Goal: Task Accomplishment & Management: Use online tool/utility

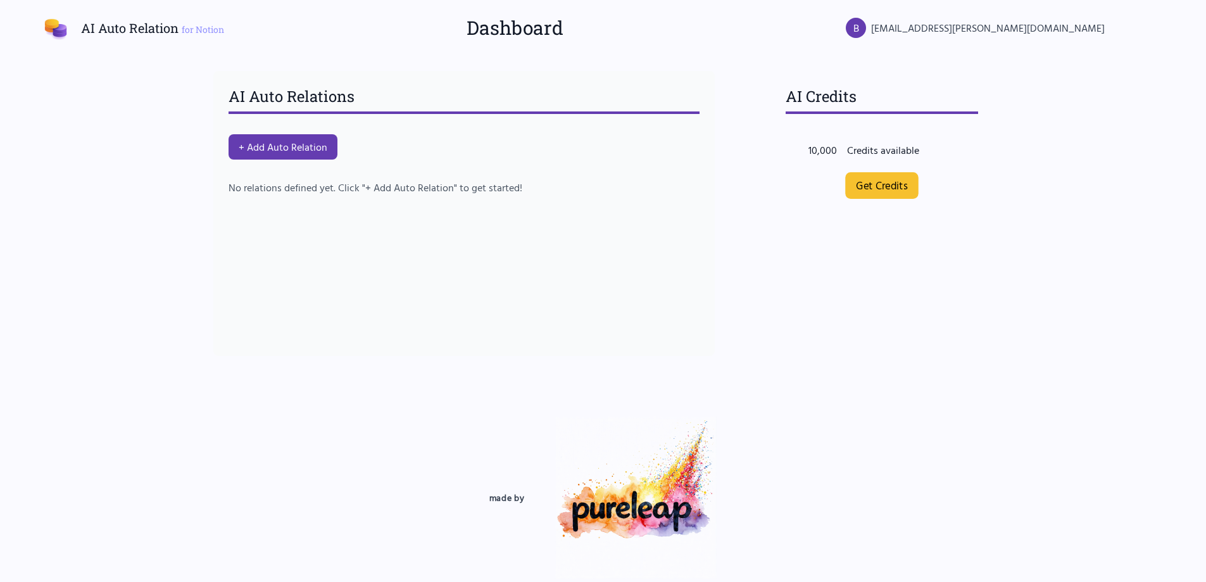
click at [872, 187] on link "Get Credits" at bounding box center [881, 185] width 73 height 27
click at [340, 356] on div "AI Auto Relations + Add Auto Relation No relations defined yet. Click "+ Add Au…" at bounding box center [464, 213] width 532 height 315
click at [272, 150] on button "+ Add Auto Relation" at bounding box center [282, 147] width 115 height 27
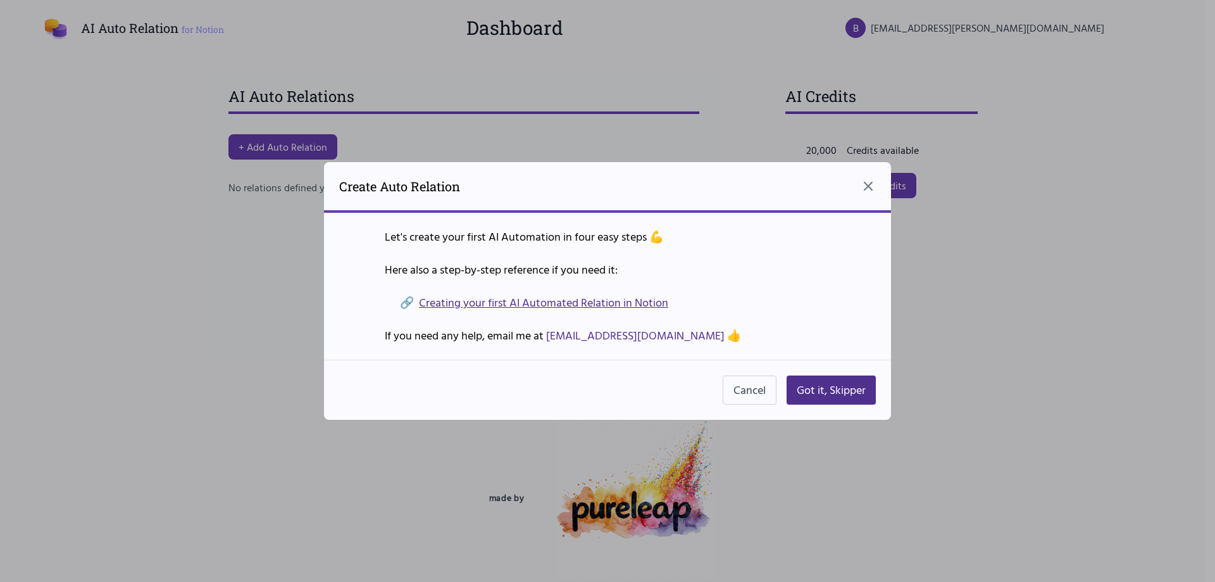
click at [491, 300] on link "Creating your first AI Automated Relation in Notion" at bounding box center [543, 303] width 249 height 18
click at [825, 388] on button "Got it, Skipper" at bounding box center [831, 389] width 89 height 29
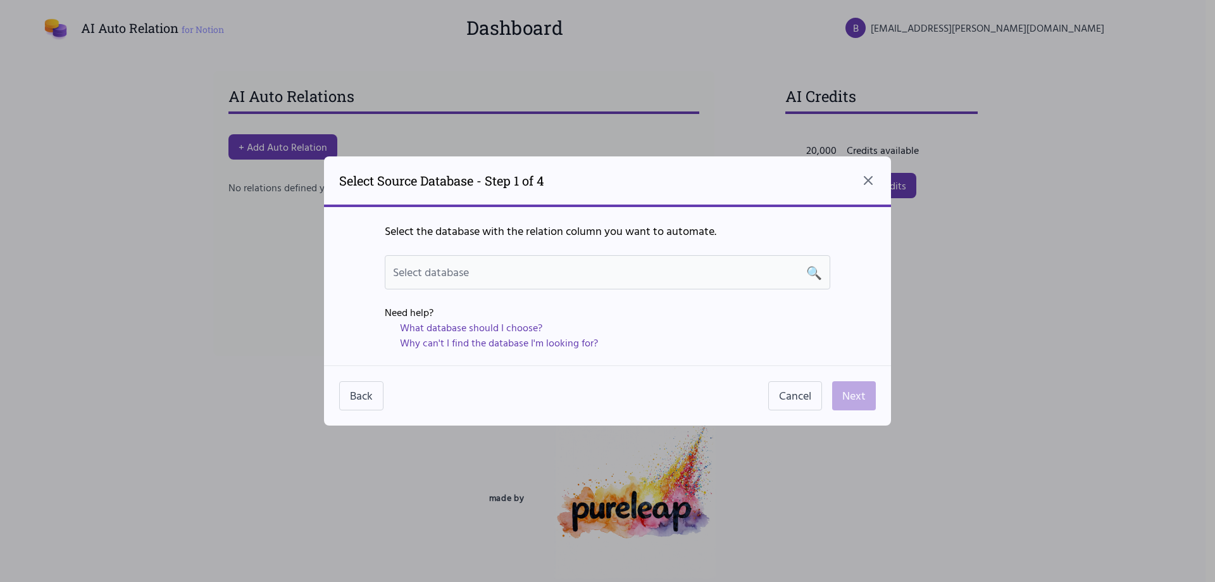
click at [738, 276] on div "Select database 🔍" at bounding box center [607, 272] width 429 height 18
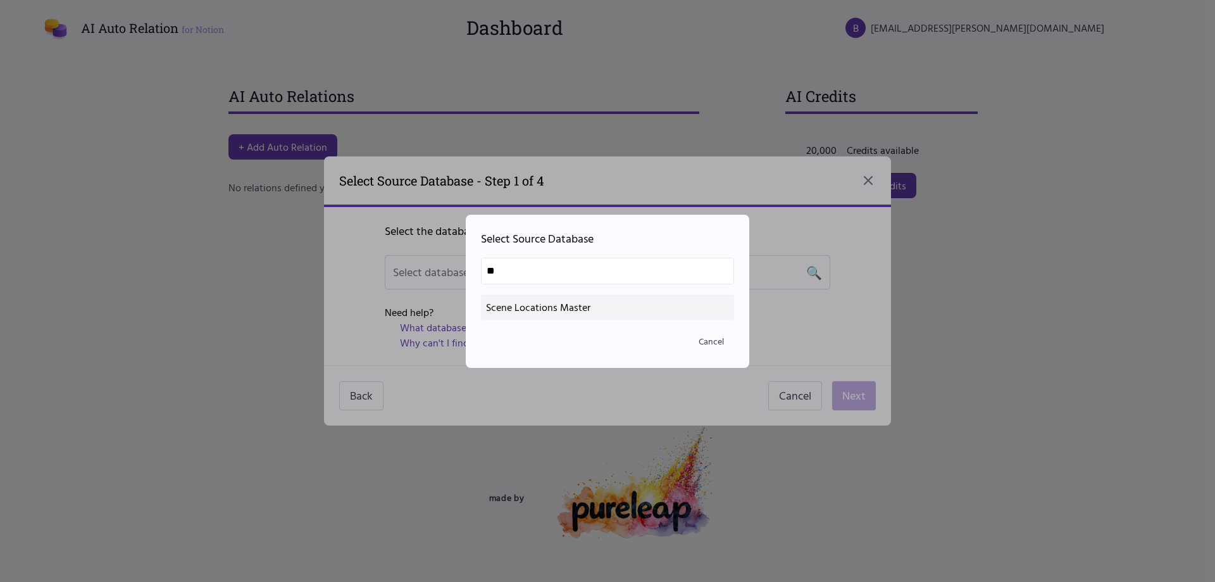
type input "**"
click at [518, 304] on div "Scene Locations Master" at bounding box center [607, 306] width 243 height 15
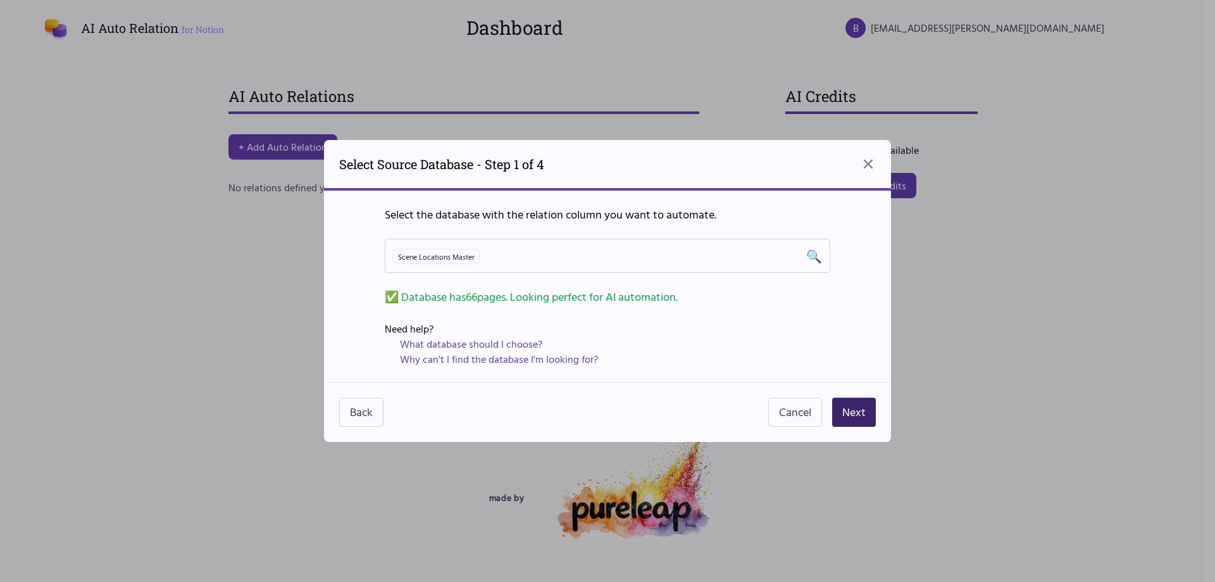
click at [863, 408] on button "Next" at bounding box center [854, 411] width 44 height 29
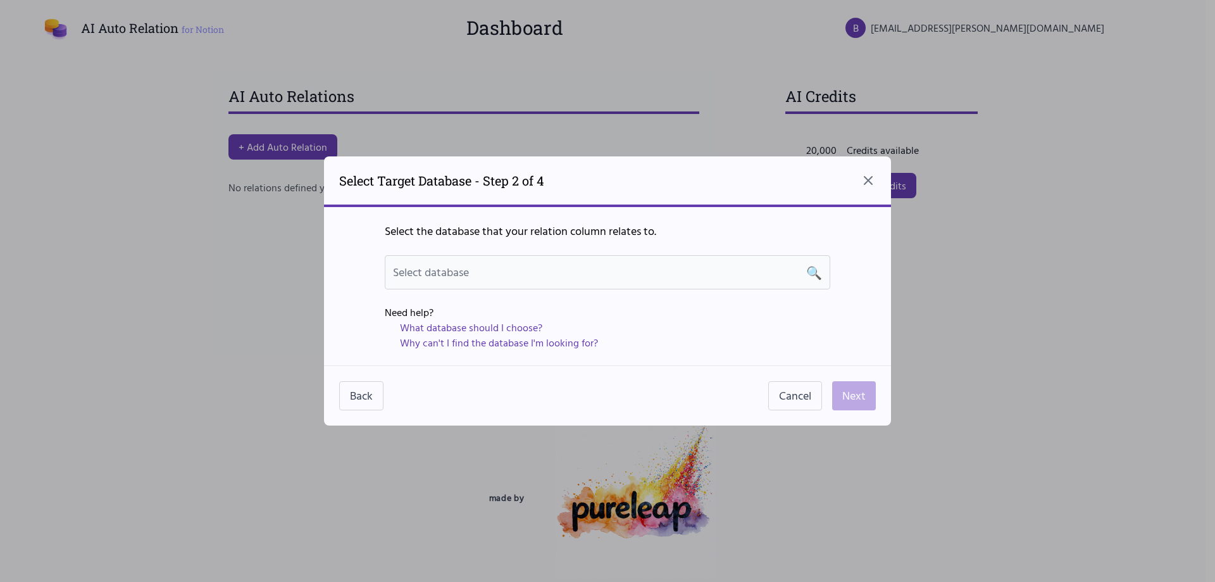
click at [625, 268] on div "Select database 🔍" at bounding box center [607, 272] width 429 height 18
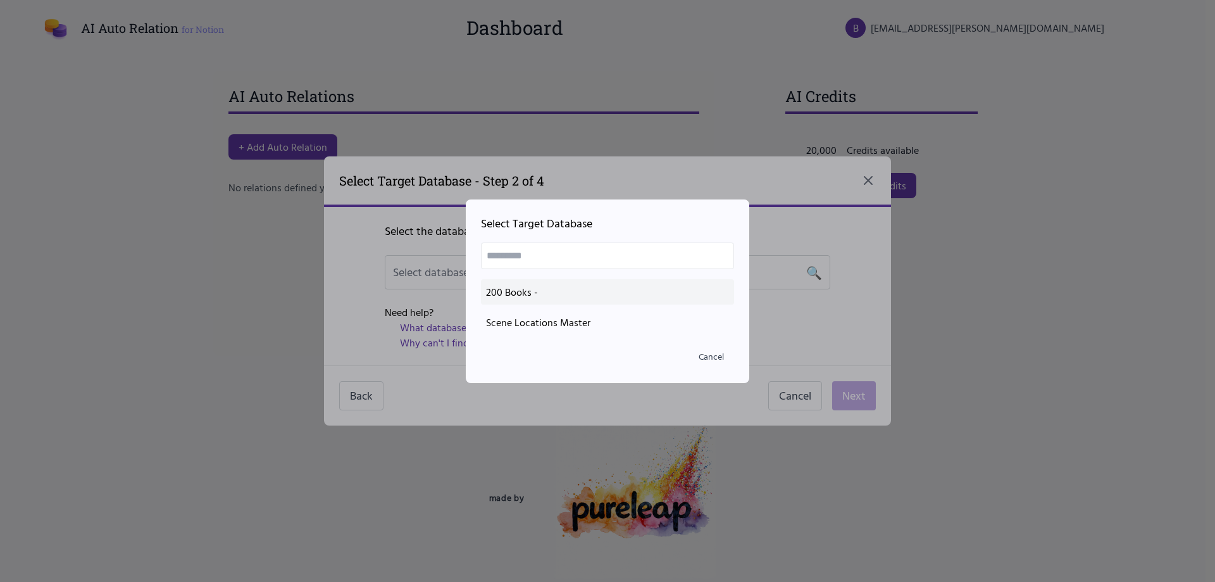
click at [518, 292] on div "200 Books -" at bounding box center [607, 291] width 243 height 15
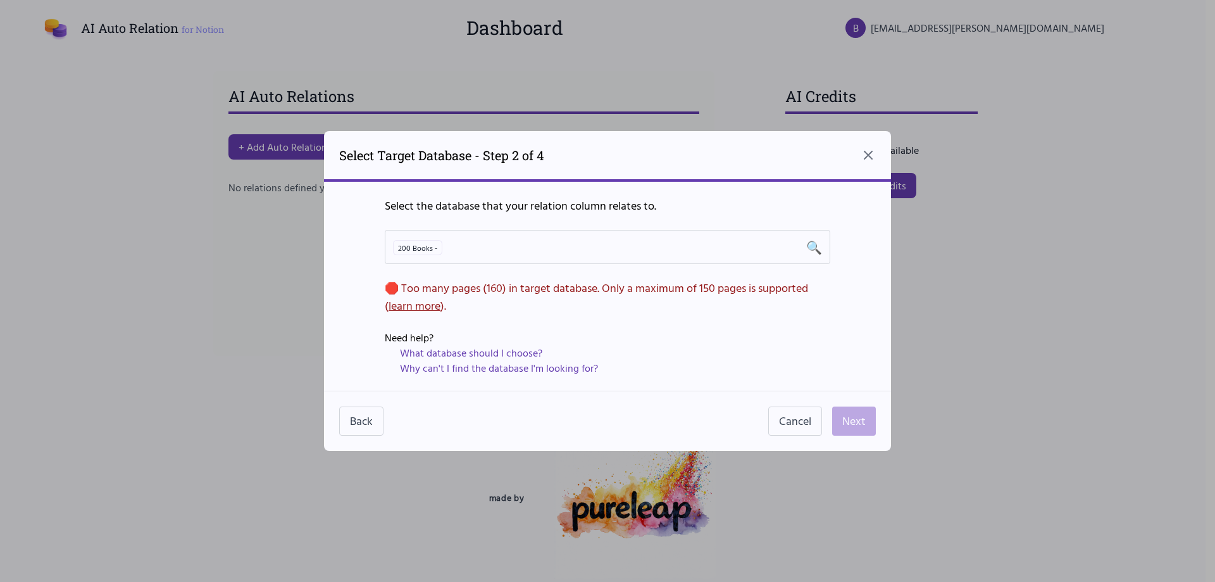
click at [402, 303] on link "learn more" at bounding box center [415, 305] width 52 height 17
click at [802, 416] on button "Cancel" at bounding box center [795, 420] width 54 height 29
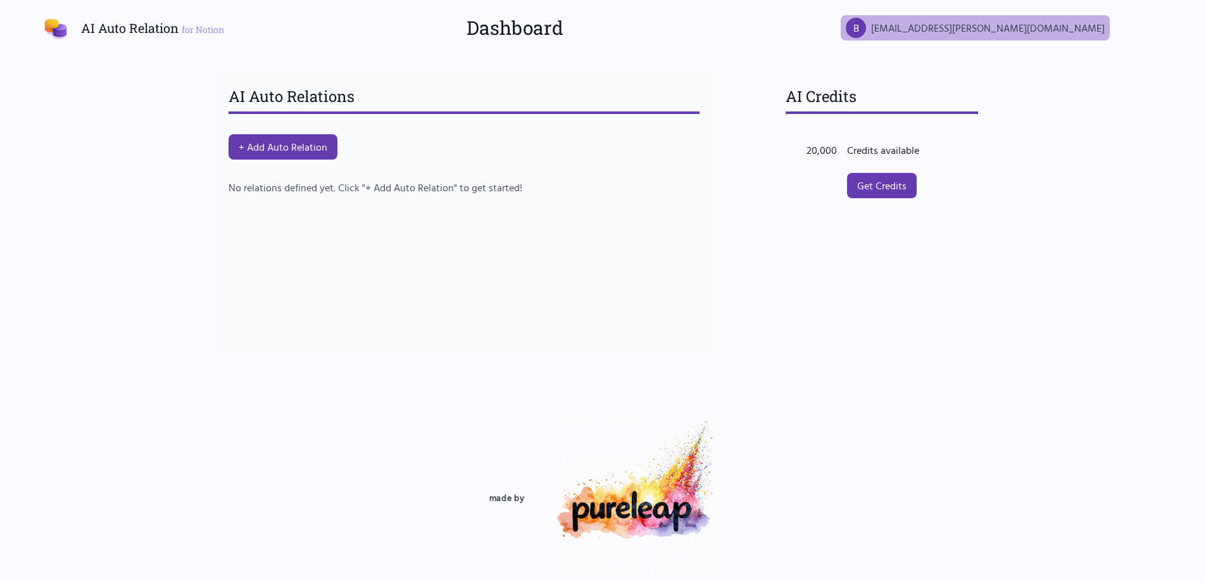
click at [1049, 29] on span "[EMAIL_ADDRESS][PERSON_NAME][DOMAIN_NAME]" at bounding box center [988, 27] width 234 height 15
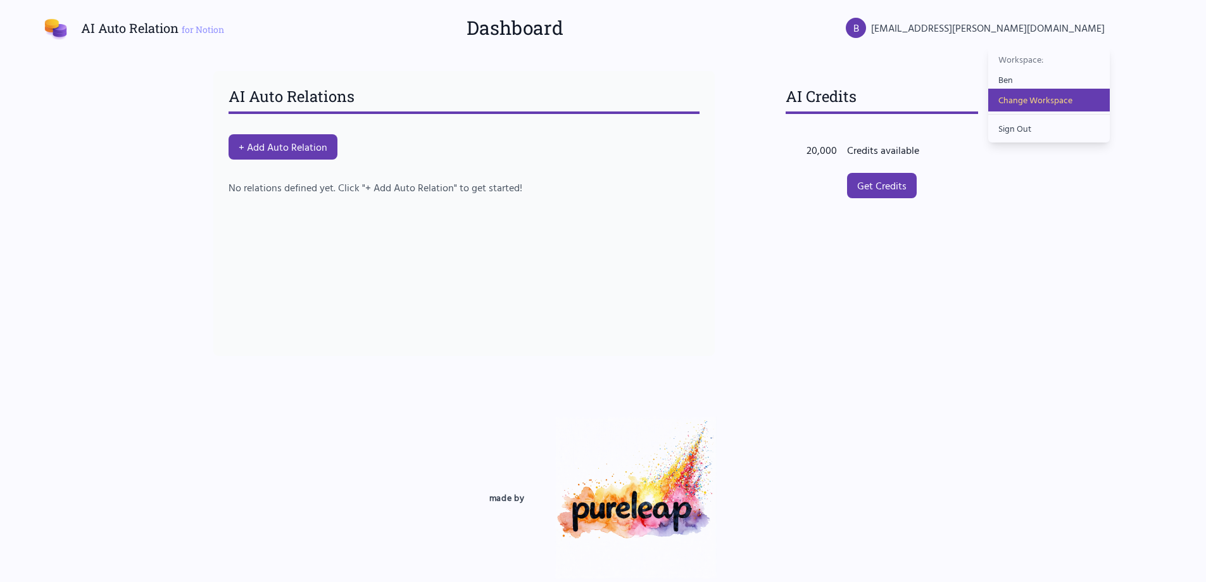
click at [1018, 104] on button "Change Workspace" at bounding box center [1049, 100] width 122 height 23
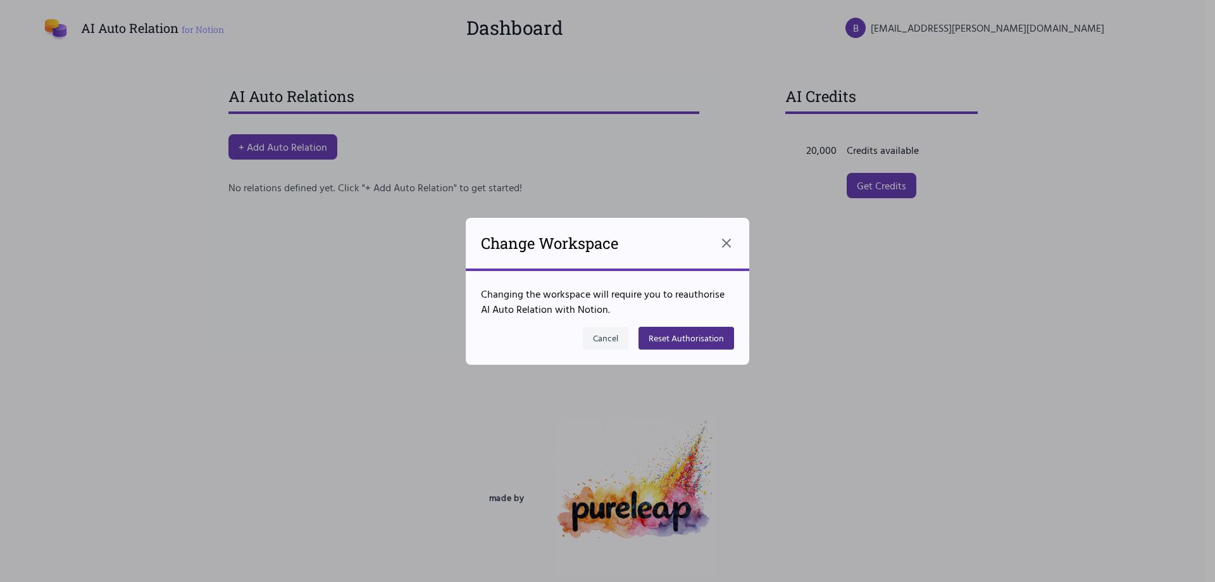
click at [599, 340] on button "Cancel" at bounding box center [606, 338] width 46 height 23
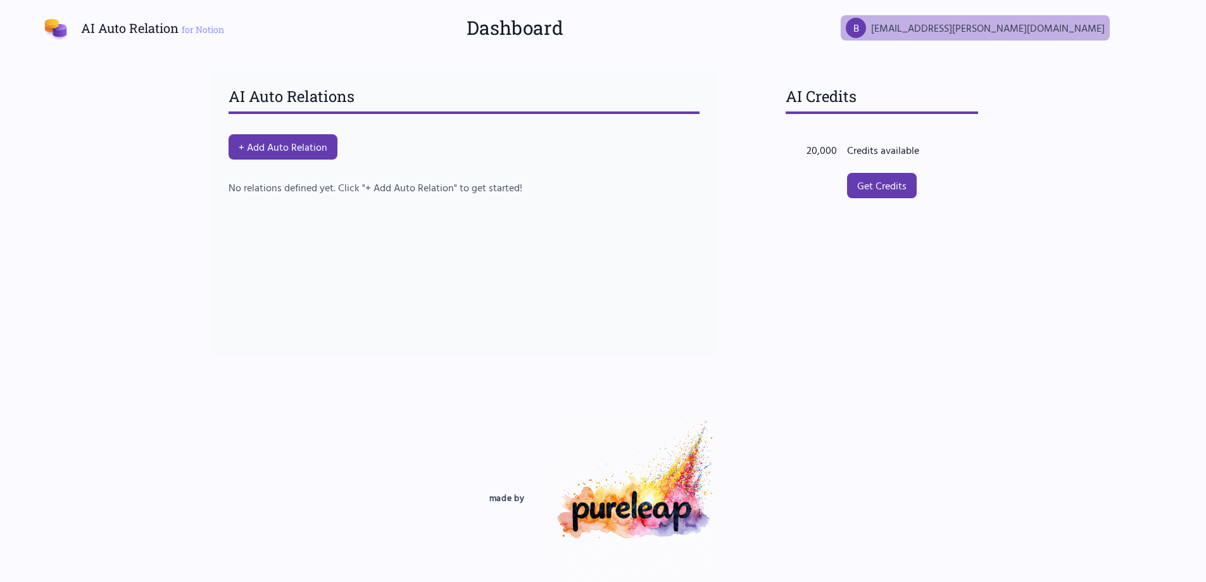
click at [1061, 25] on span "[EMAIL_ADDRESS][PERSON_NAME][DOMAIN_NAME]" at bounding box center [988, 27] width 234 height 15
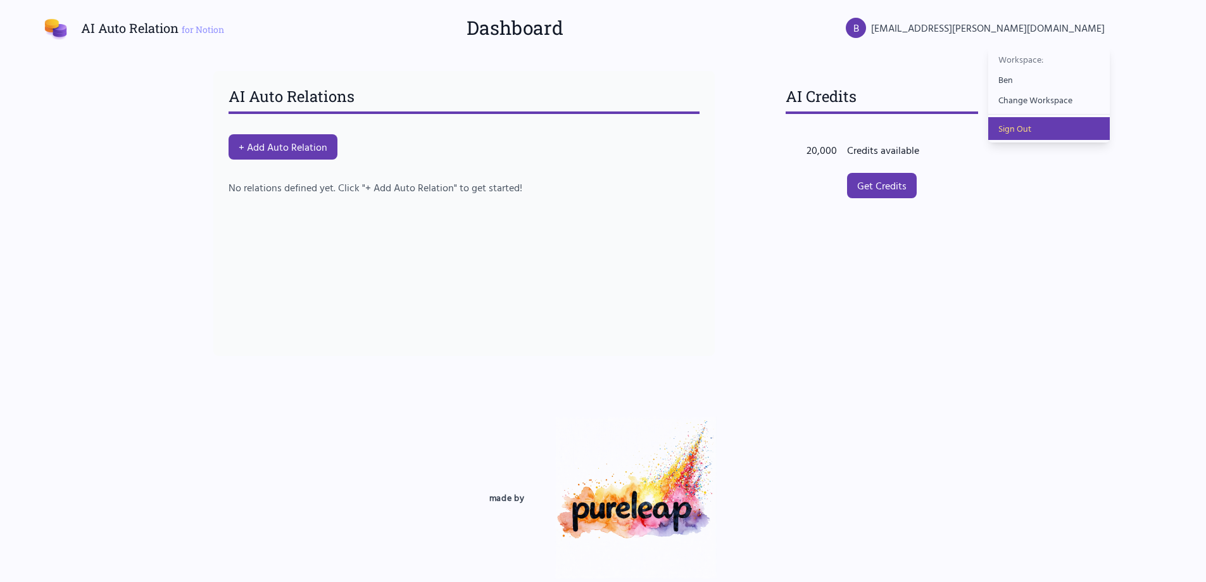
click at [1013, 128] on button "Sign Out" at bounding box center [1049, 128] width 122 height 23
